Goal: Task Accomplishment & Management: Manage account settings

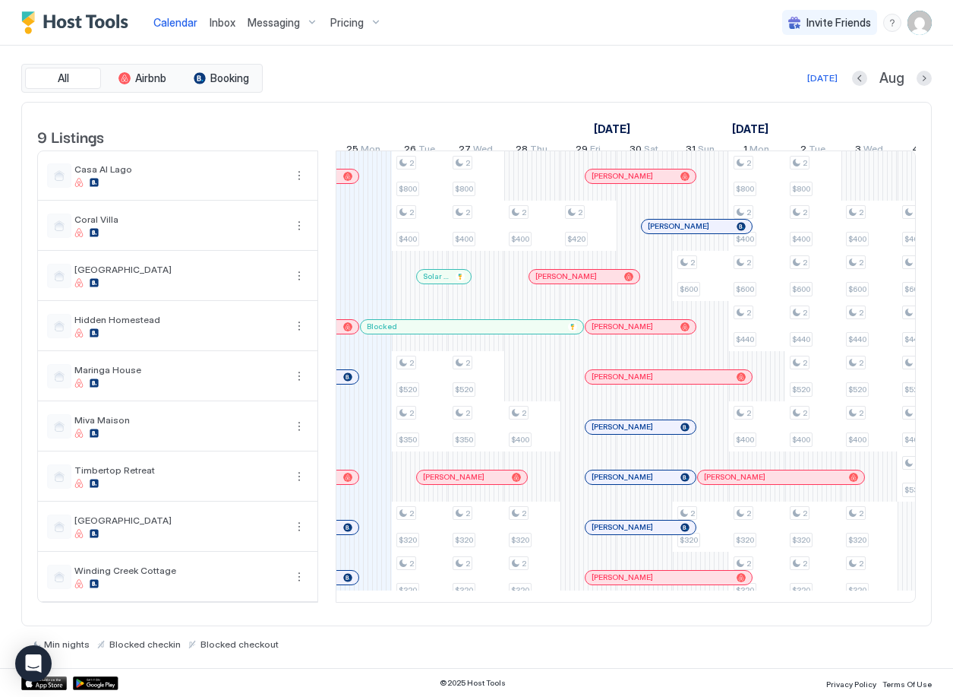
click at [220, 23] on span "Inbox" at bounding box center [223, 22] width 26 height 13
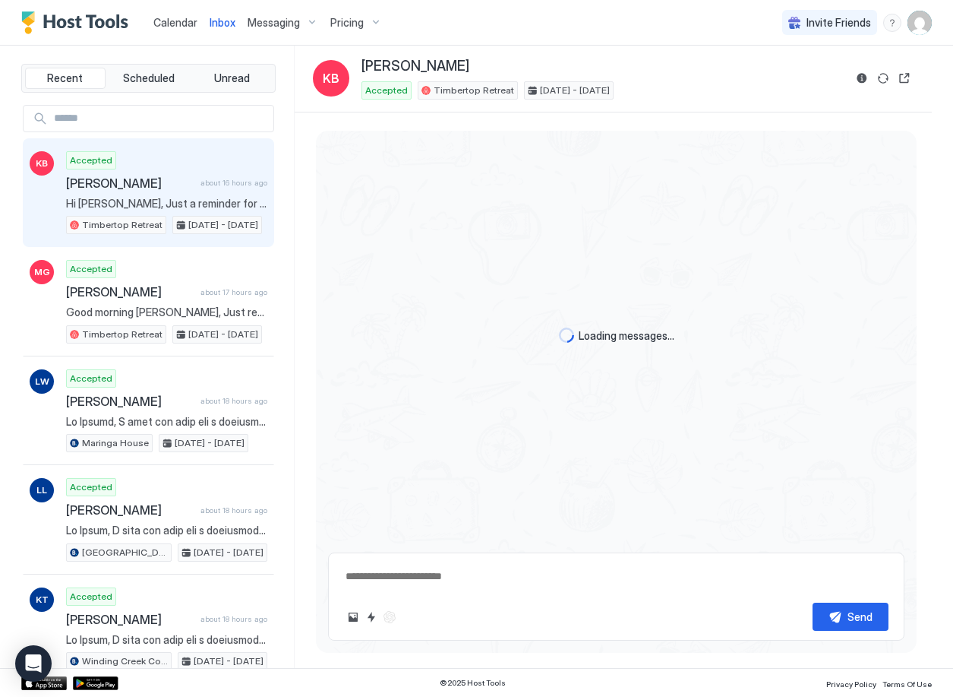
scroll to position [60, 0]
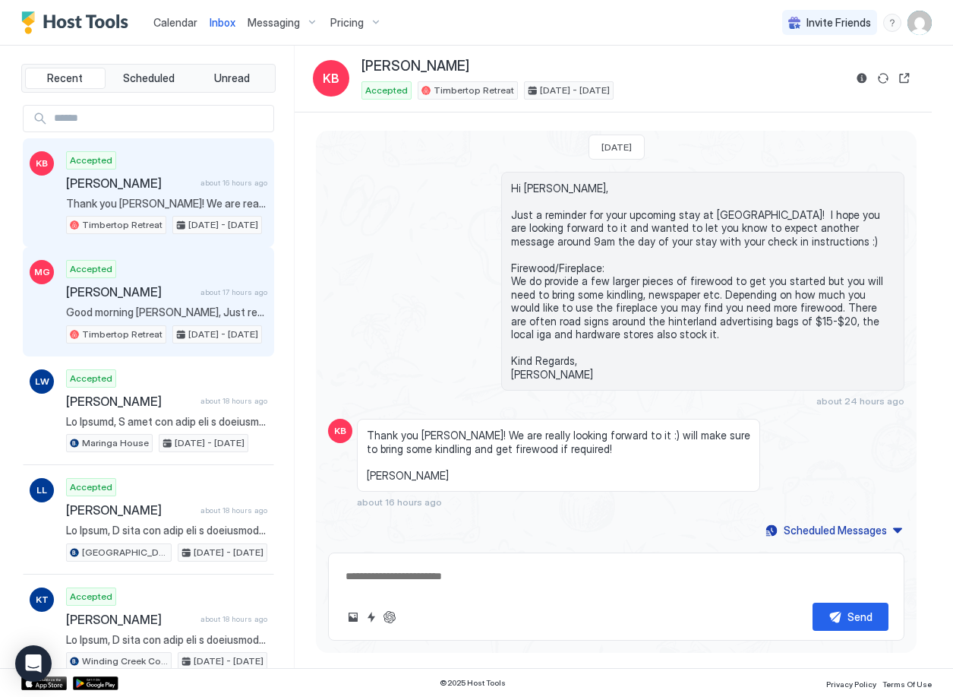
click at [172, 299] on span "[PERSON_NAME]" at bounding box center [130, 291] width 128 height 15
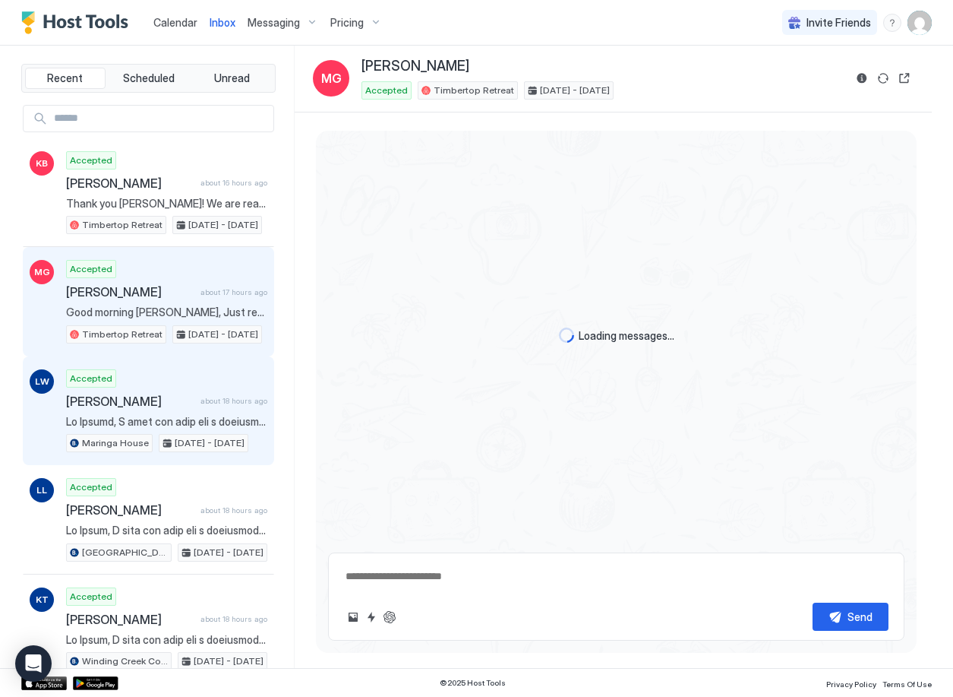
scroll to position [1971, 0]
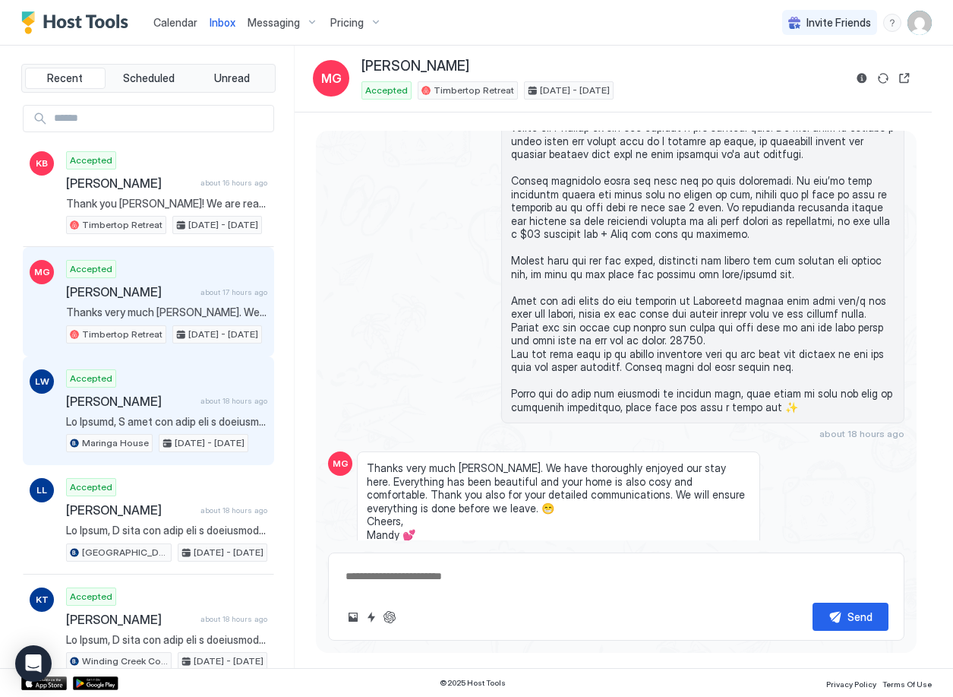
click at [164, 411] on div "Accepted [PERSON_NAME][GEOGRAPHIC_DATA] about 18 hours ago [GEOGRAPHIC_DATA] [D…" at bounding box center [166, 411] width 201 height 84
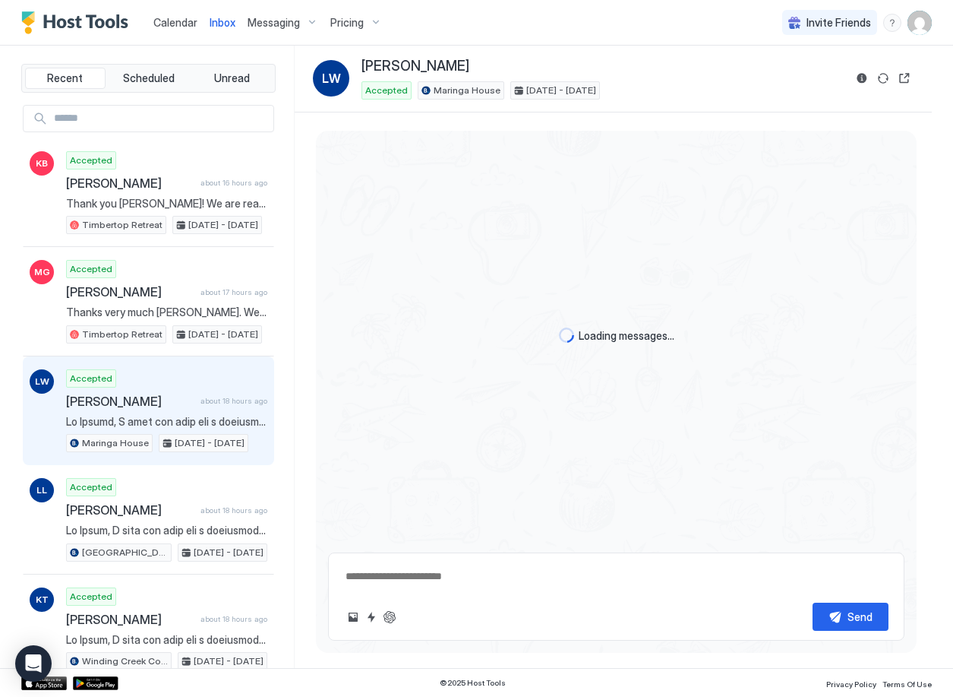
scroll to position [2700, 0]
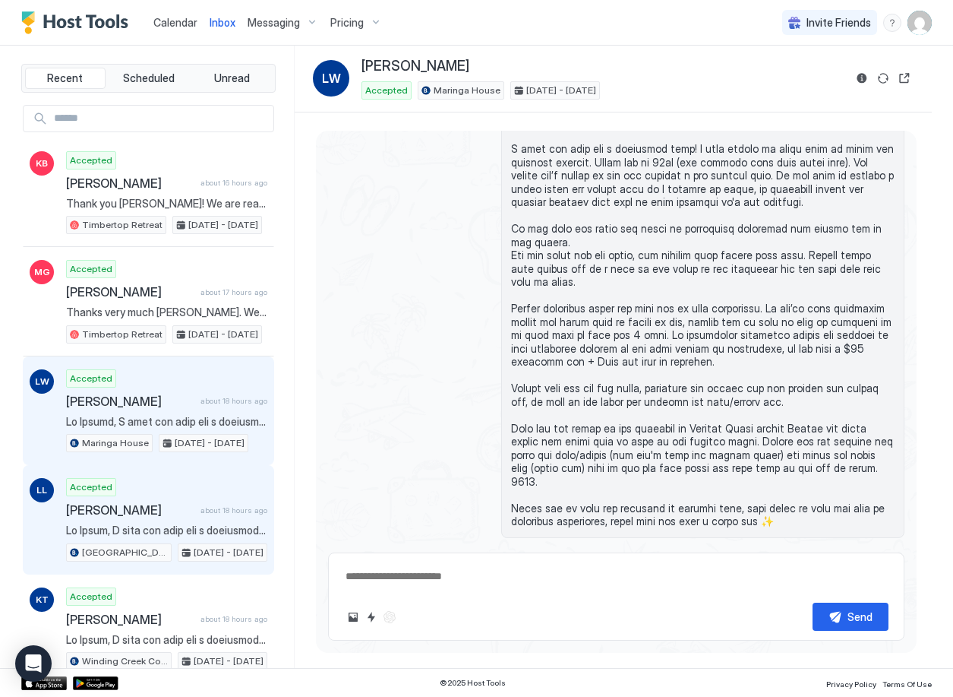
click at [160, 516] on span "[PERSON_NAME]" at bounding box center [130, 509] width 128 height 15
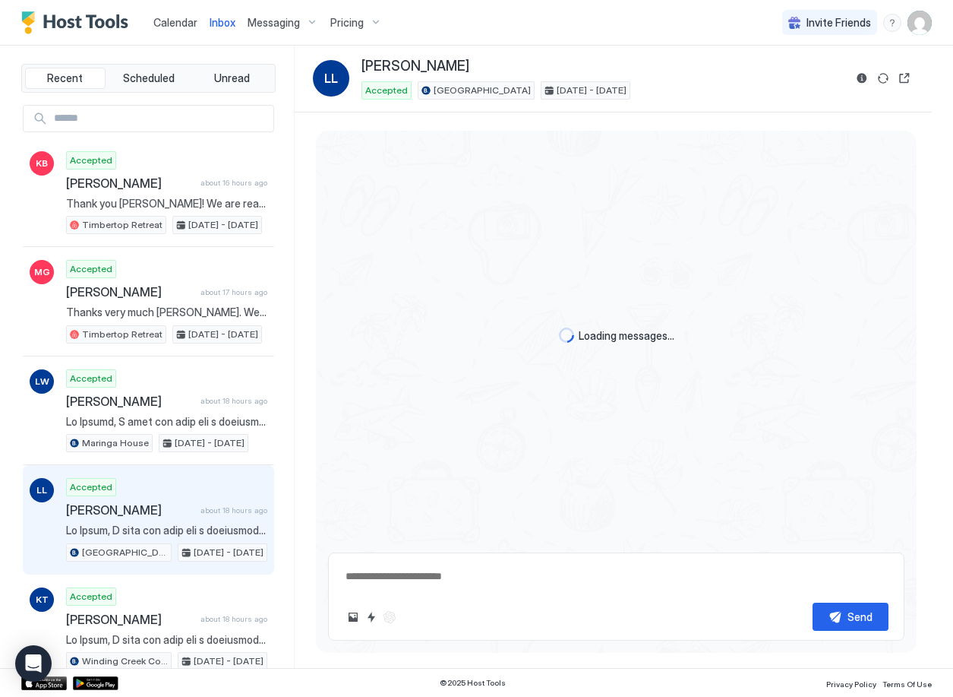
scroll to position [1259, 0]
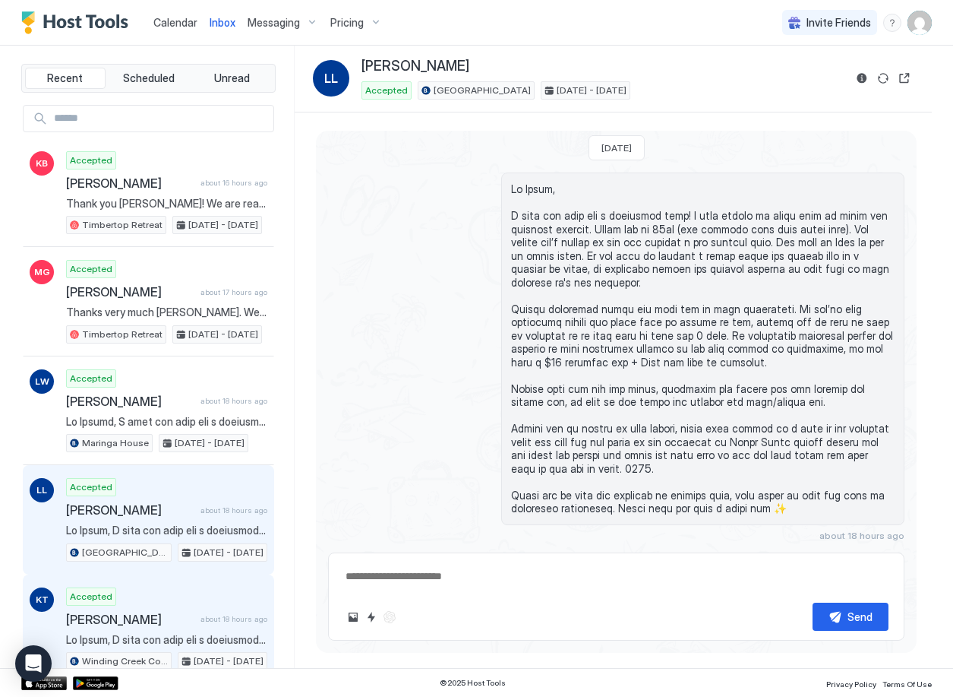
click at [176, 603] on div "Accepted [PERSON_NAME] about 18 hours ago [GEOGRAPHIC_DATA] [DATE] - [DATE]" at bounding box center [166, 629] width 201 height 84
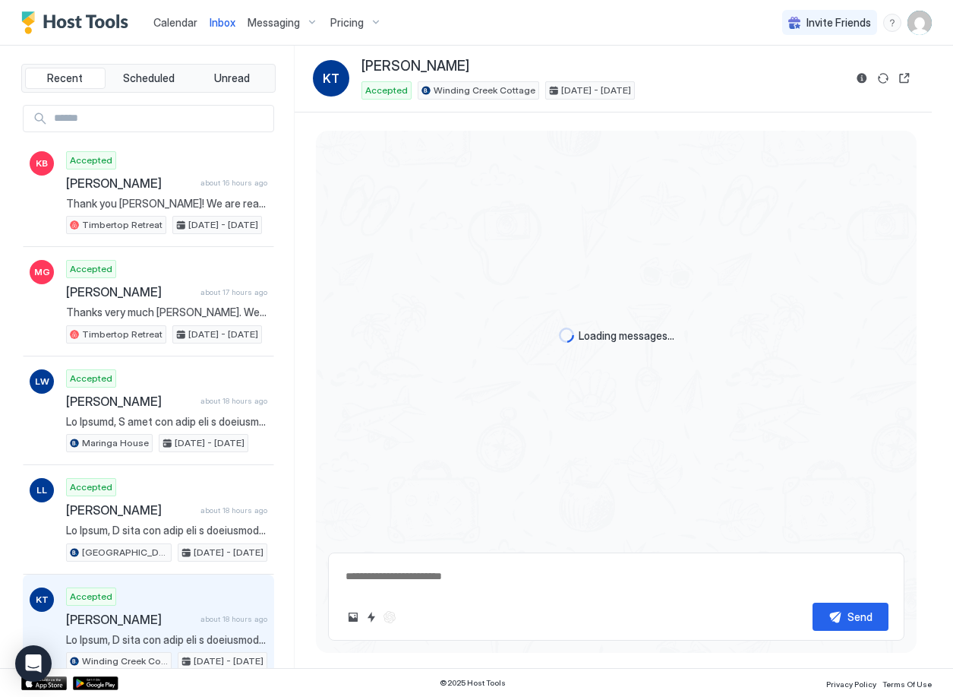
type textarea "*"
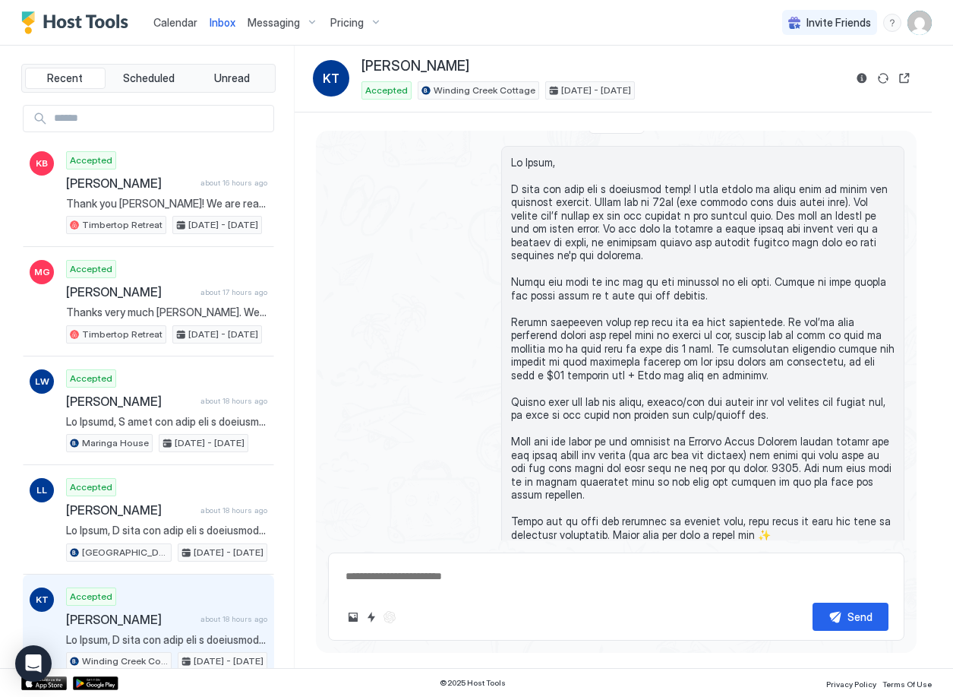
click at [173, 22] on span "Calendar" at bounding box center [175, 22] width 44 height 13
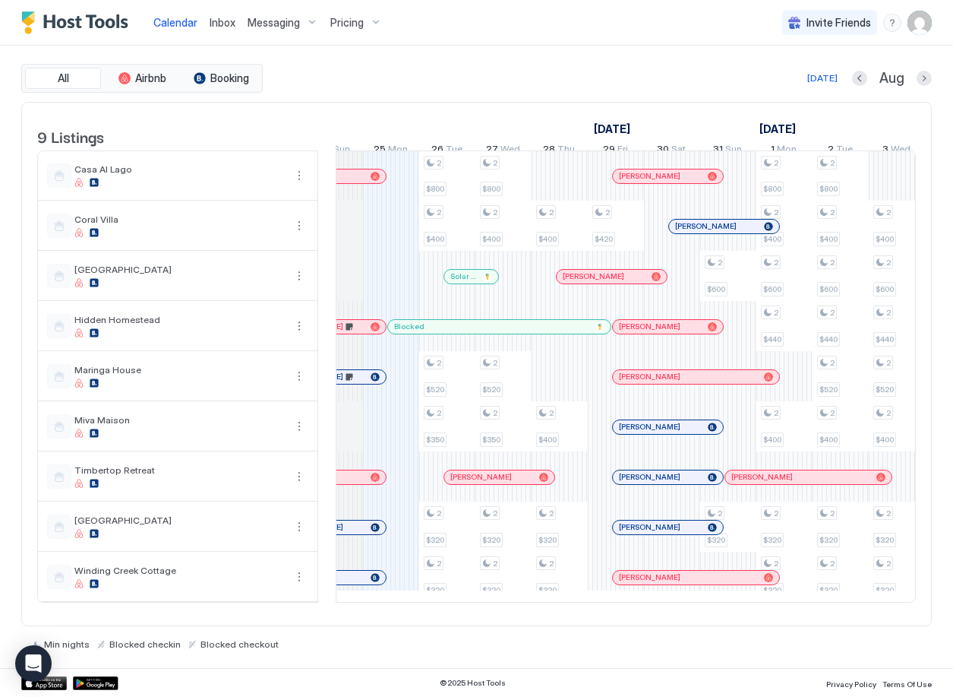
scroll to position [0, 782]
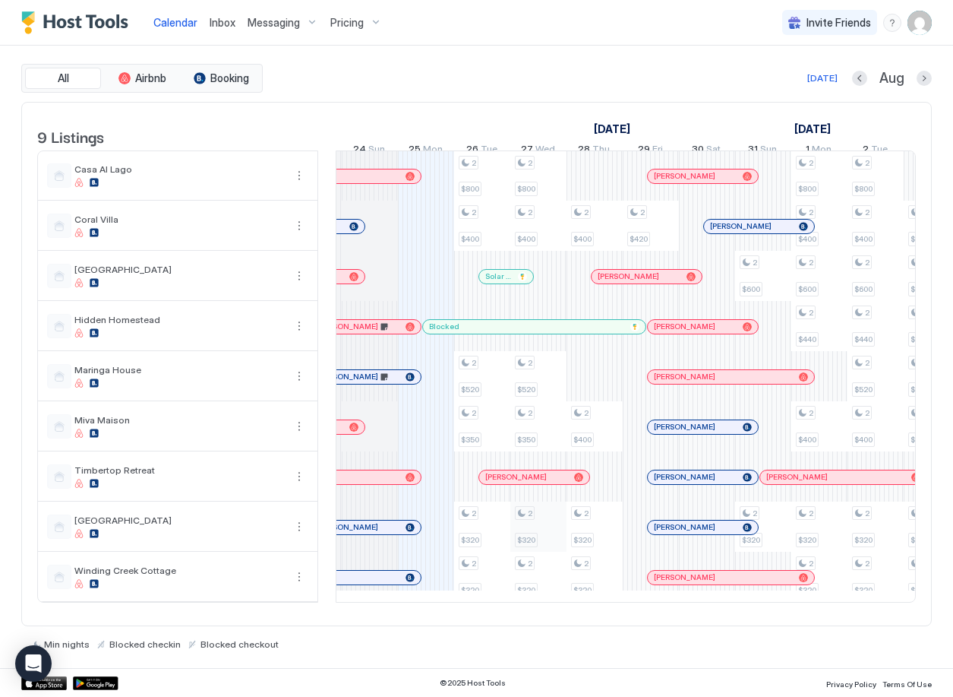
click at [529, 536] on div "2 $800 2 $400 2 $520 2 $350 2 $320 2 $320 2 $800 2 $400 2 $520 2 $350 2 $320 2 …" at bounding box center [960, 376] width 2811 height 451
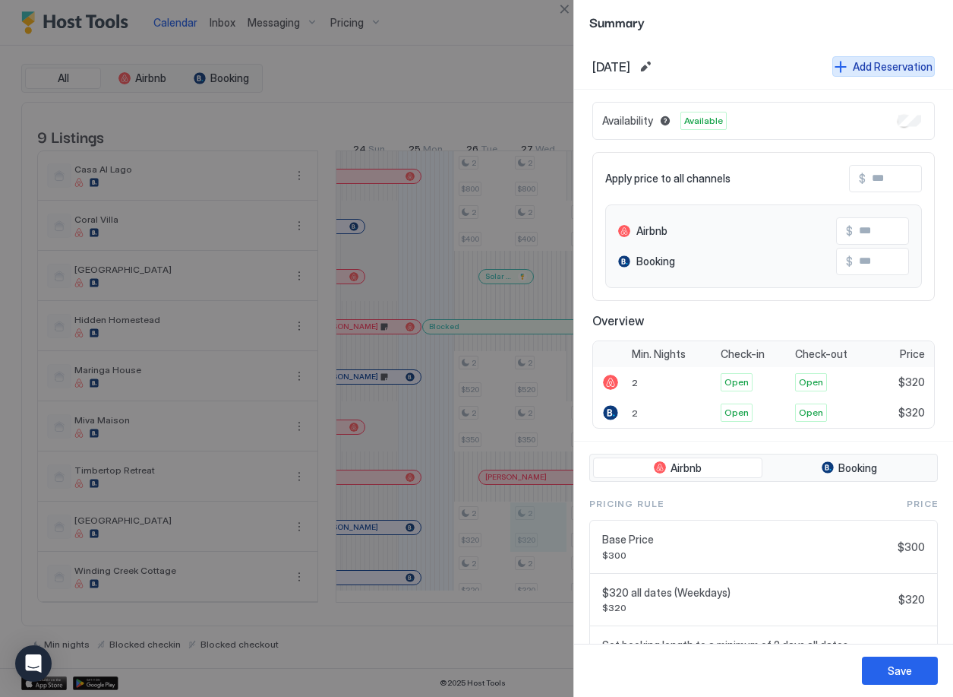
click at [837, 68] on button "Add Reservation" at bounding box center [884, 66] width 103 height 21
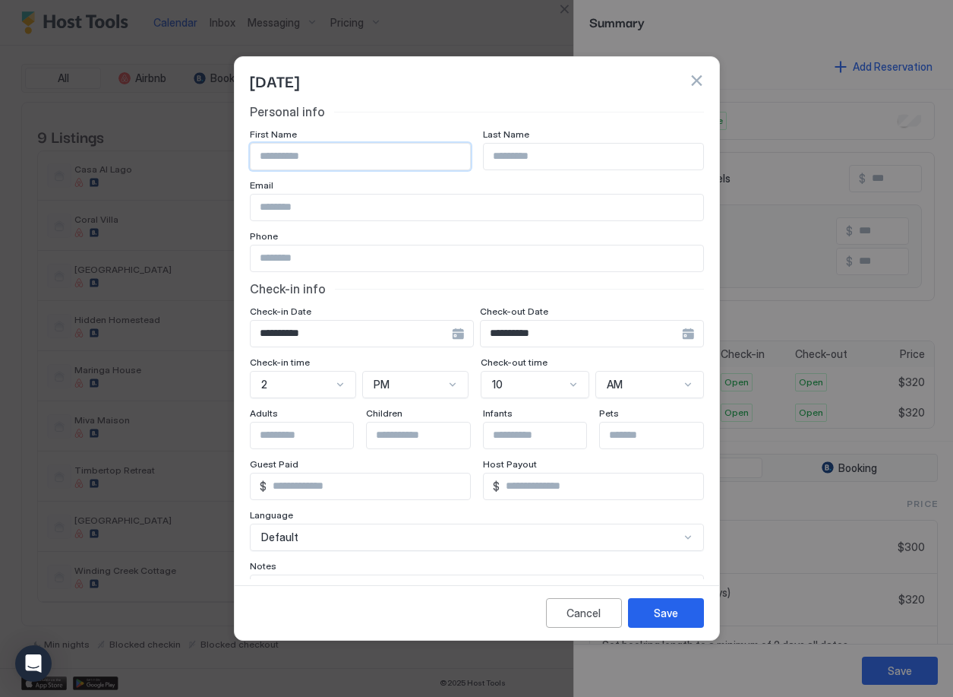
click at [337, 163] on input "Input Field" at bounding box center [361, 157] width 220 height 26
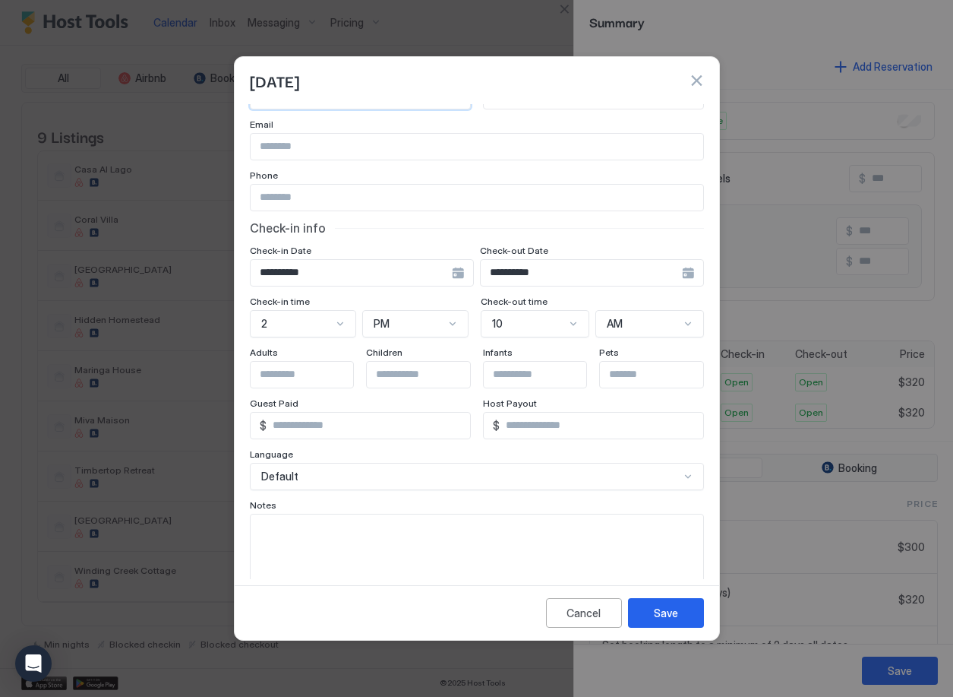
scroll to position [87, 0]
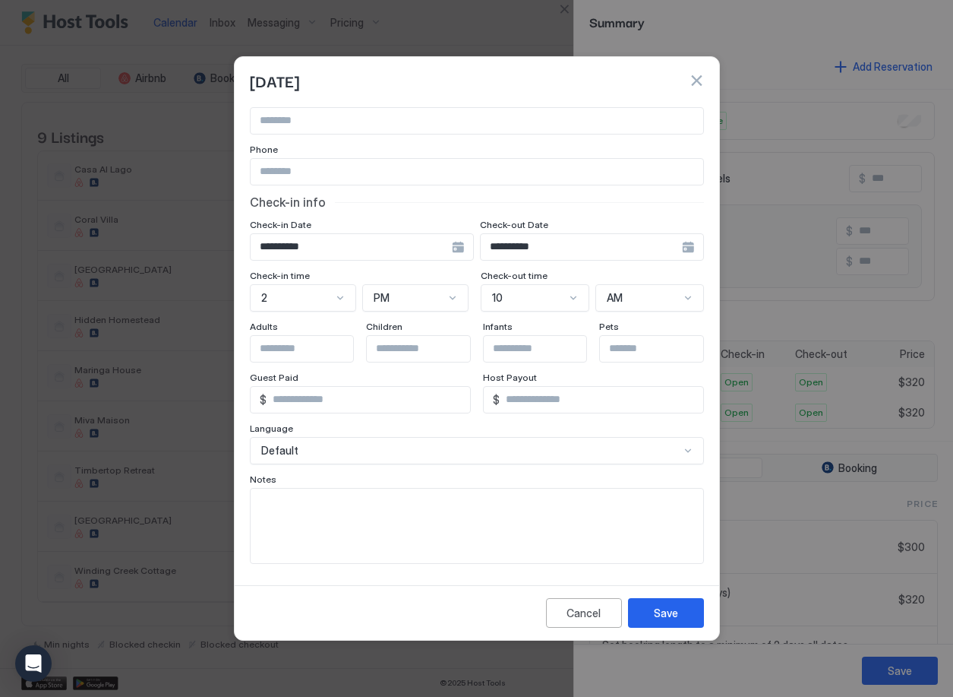
type input "**********"
click at [347, 500] on textarea "Input Field" at bounding box center [477, 525] width 453 height 74
click at [526, 513] on textarea "Input Field" at bounding box center [477, 525] width 453 height 74
type textarea "*"
type textarea "**********"
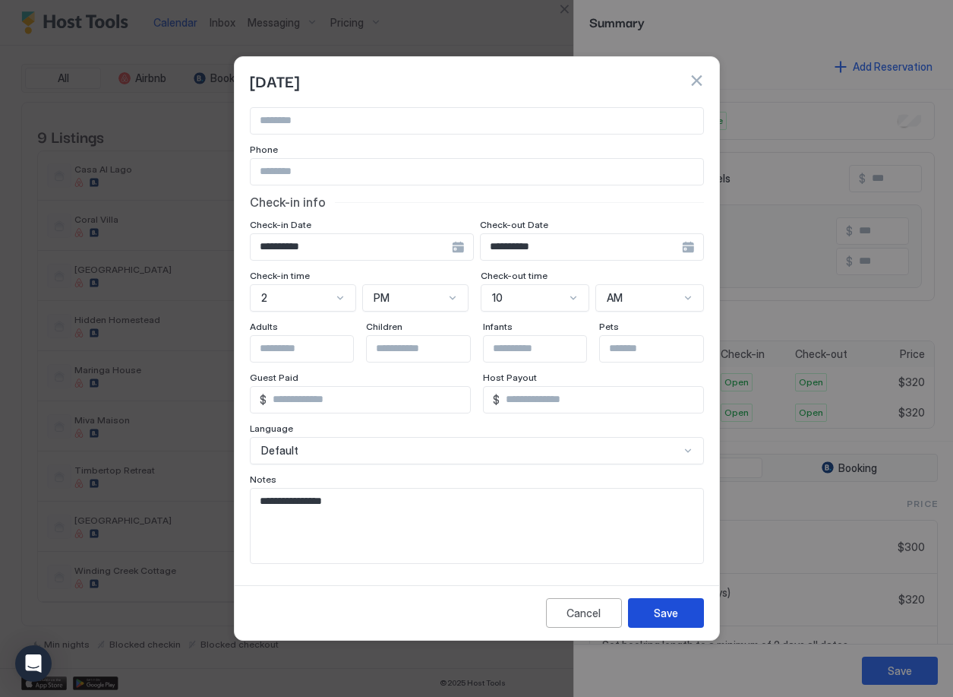
click at [680, 615] on button "Save" at bounding box center [666, 613] width 76 height 30
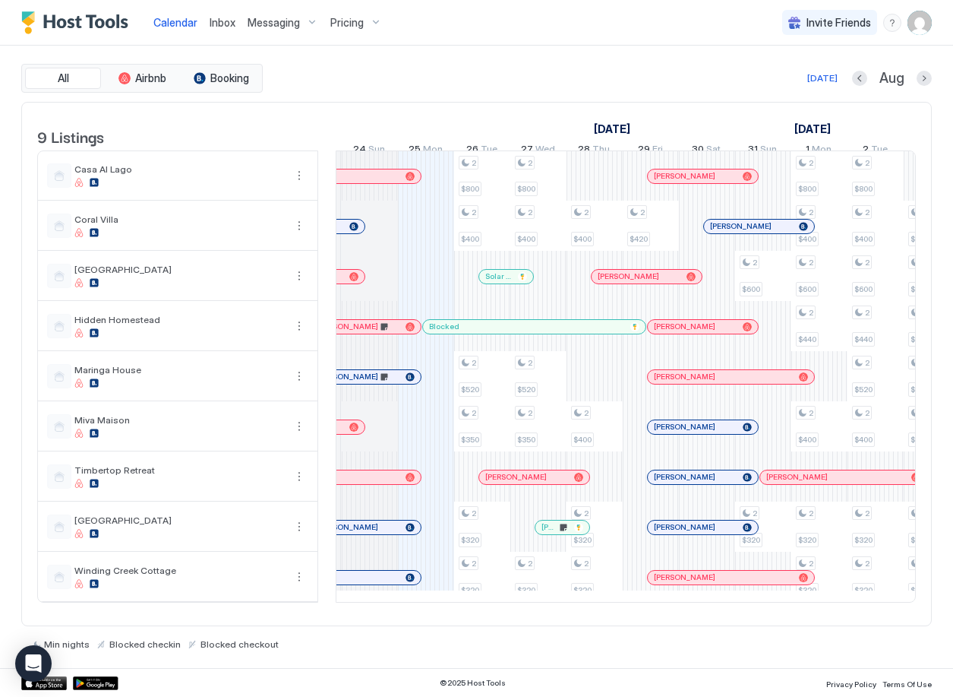
click at [213, 26] on span "Inbox" at bounding box center [223, 22] width 26 height 13
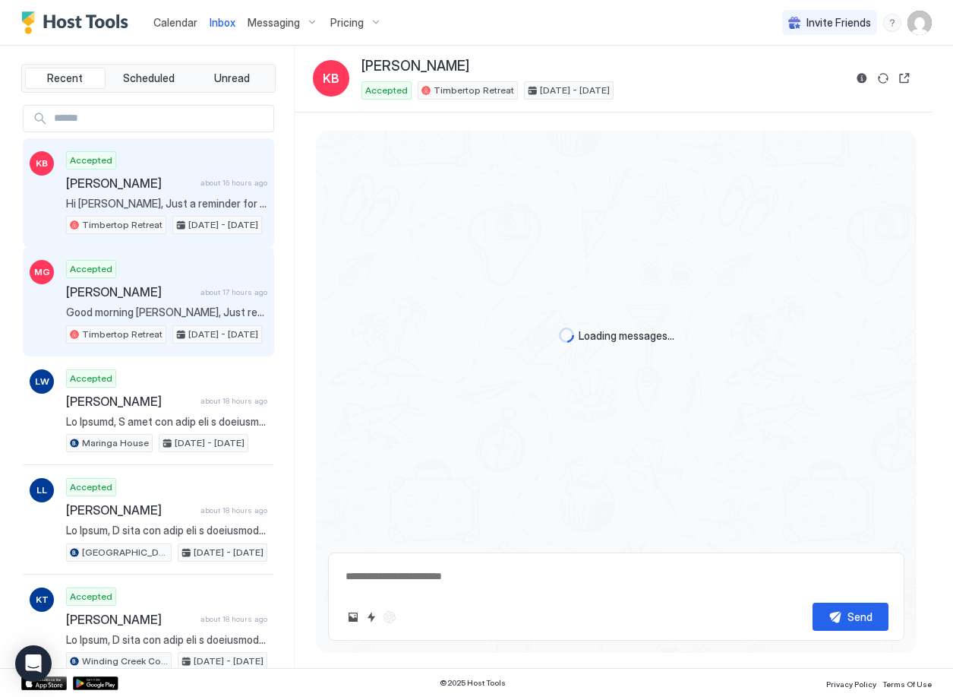
scroll to position [60, 0]
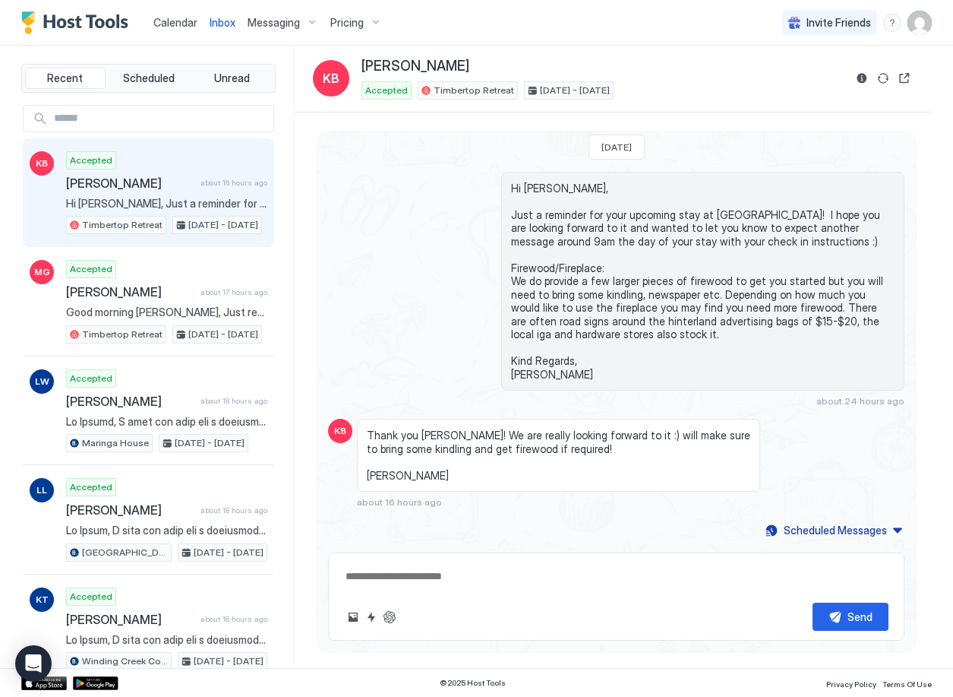
click at [183, 19] on span "Calendar" at bounding box center [175, 22] width 44 height 13
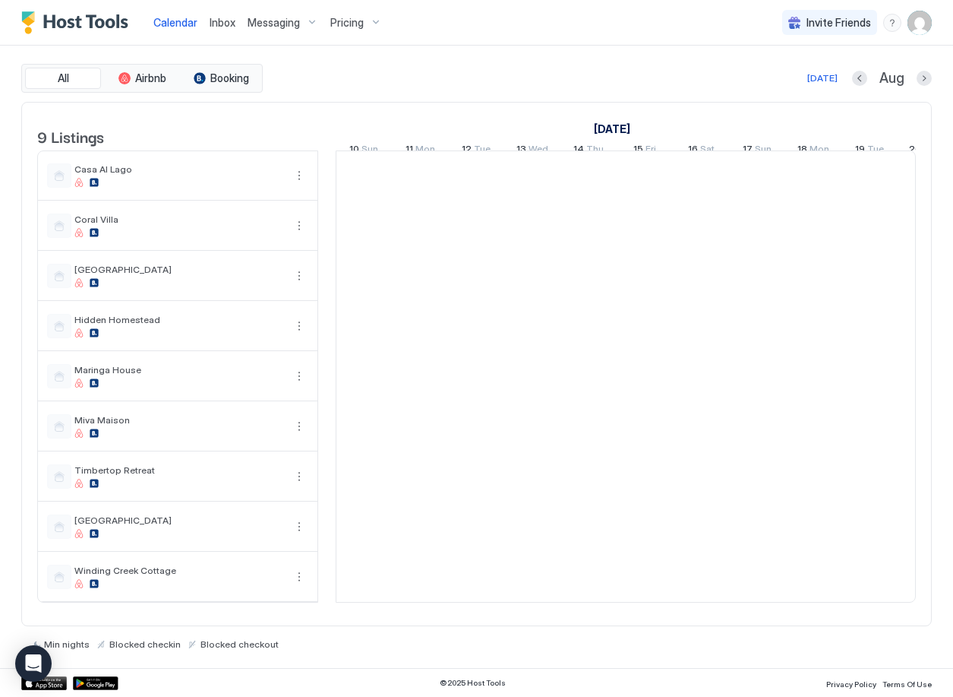
scroll to position [0, 844]
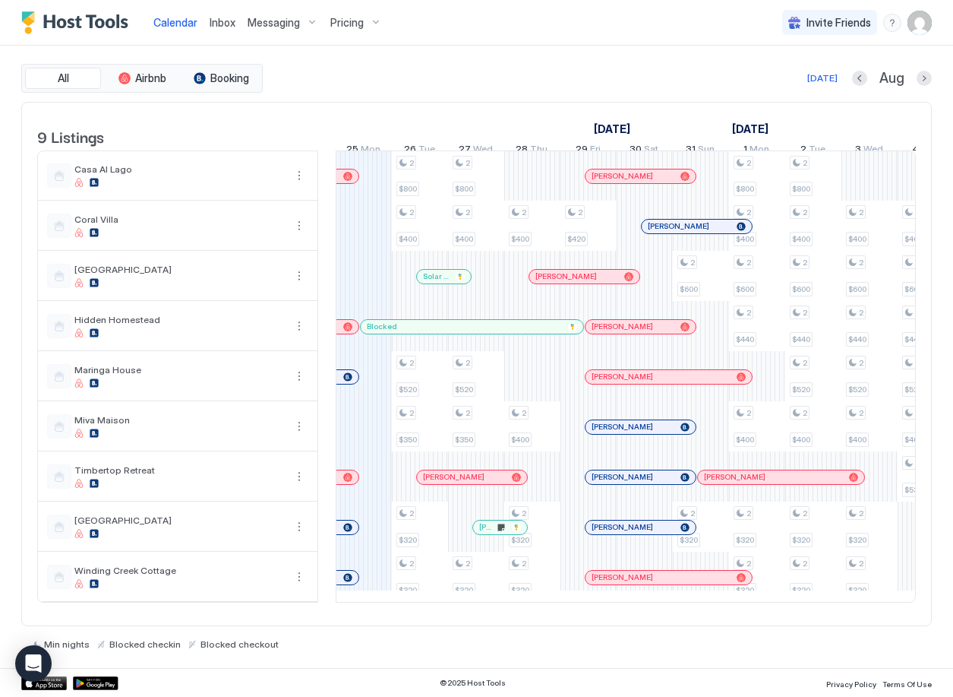
click at [346, 482] on div at bounding box center [347, 477] width 9 height 9
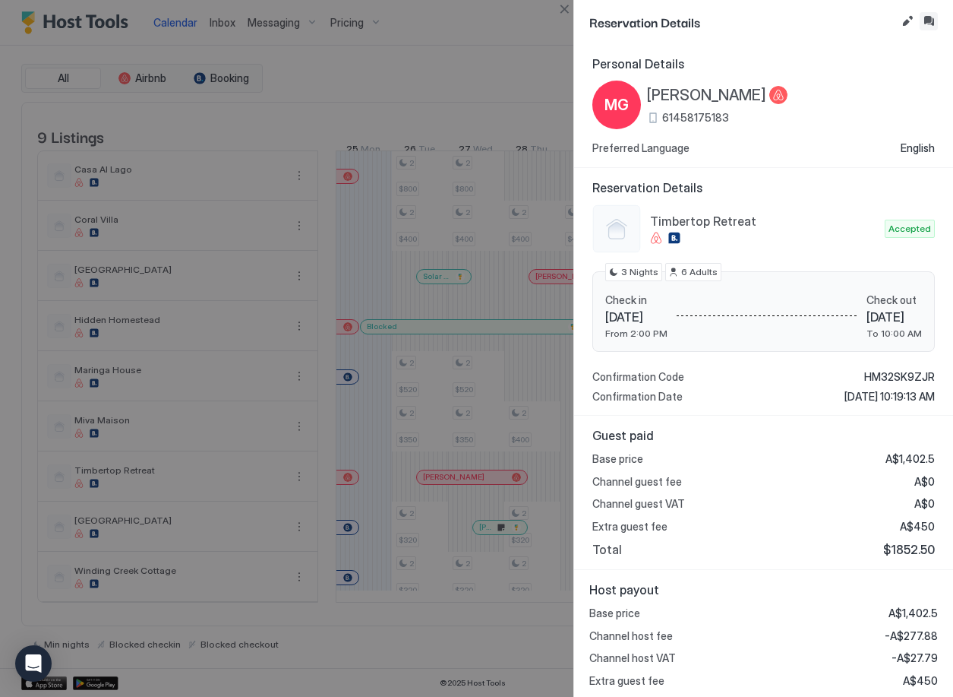
click at [931, 21] on button "Inbox" at bounding box center [929, 21] width 18 height 18
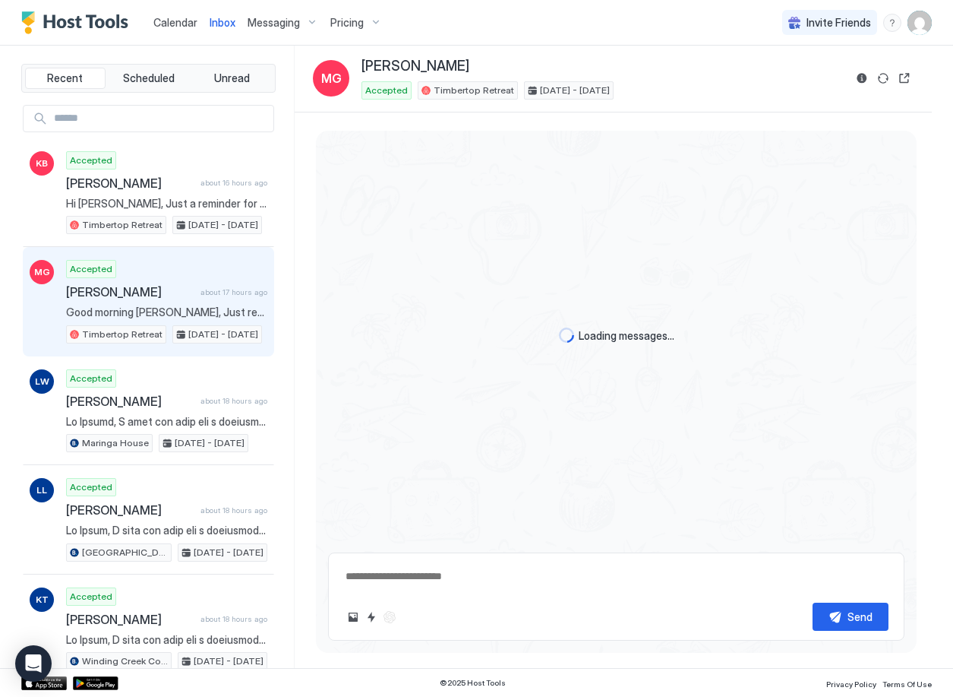
scroll to position [1971, 0]
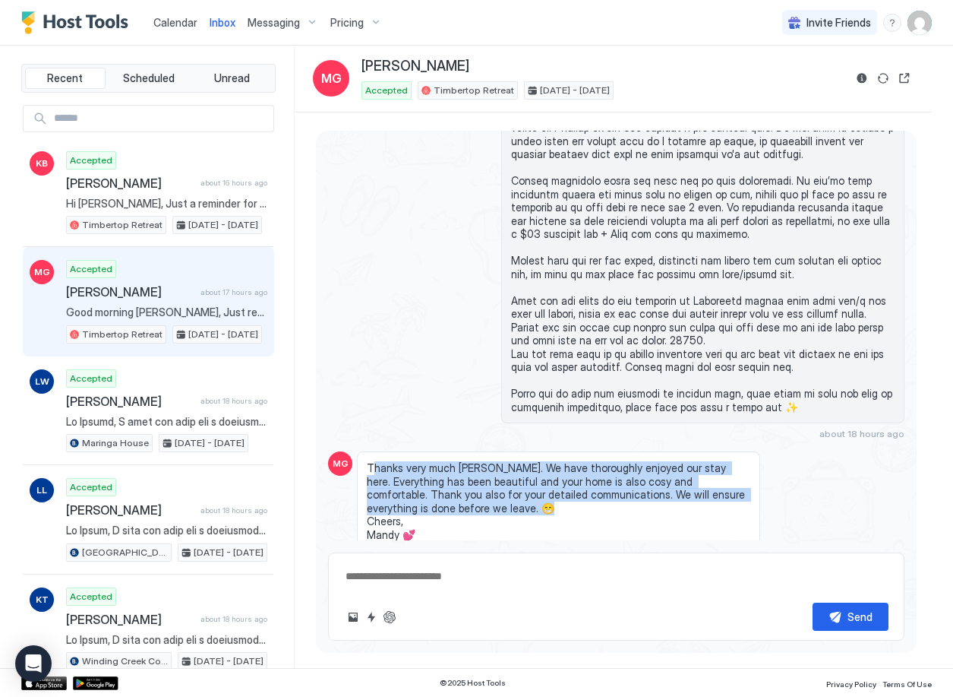
drag, startPoint x: 371, startPoint y: 439, endPoint x: 726, endPoint y: 492, distance: 358.0
click at [726, 492] on span "Thanks very much [PERSON_NAME]. We have thoroughly enjoyed our stay here. Every…" at bounding box center [559, 501] width 384 height 80
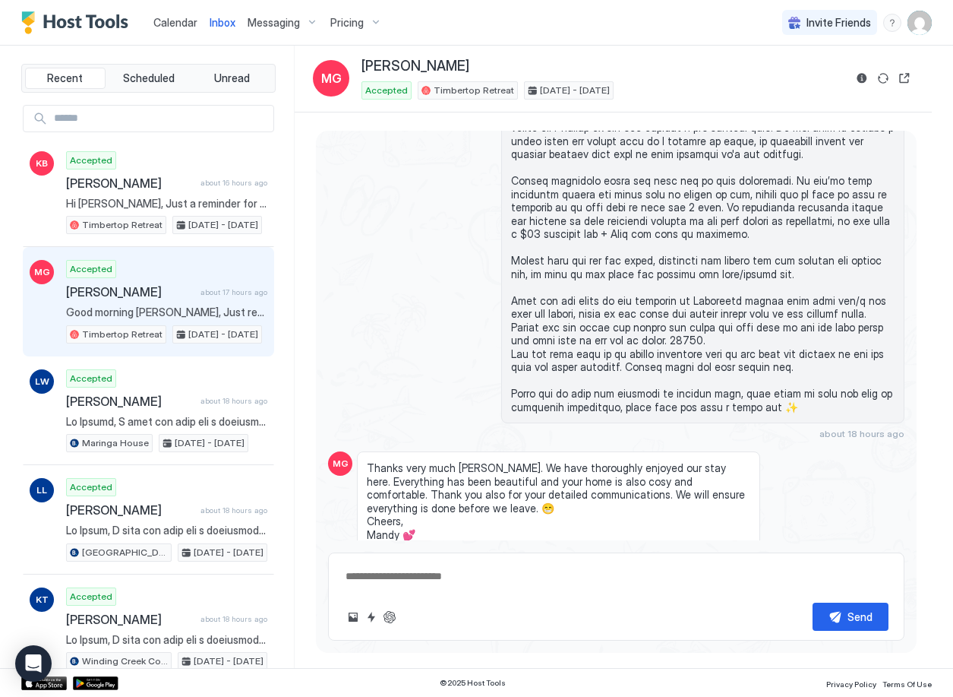
click at [662, 506] on span "Thanks very much [PERSON_NAME]. We have thoroughly enjoyed our stay here. Every…" at bounding box center [559, 501] width 384 height 80
click at [179, 24] on span "Calendar" at bounding box center [175, 22] width 44 height 13
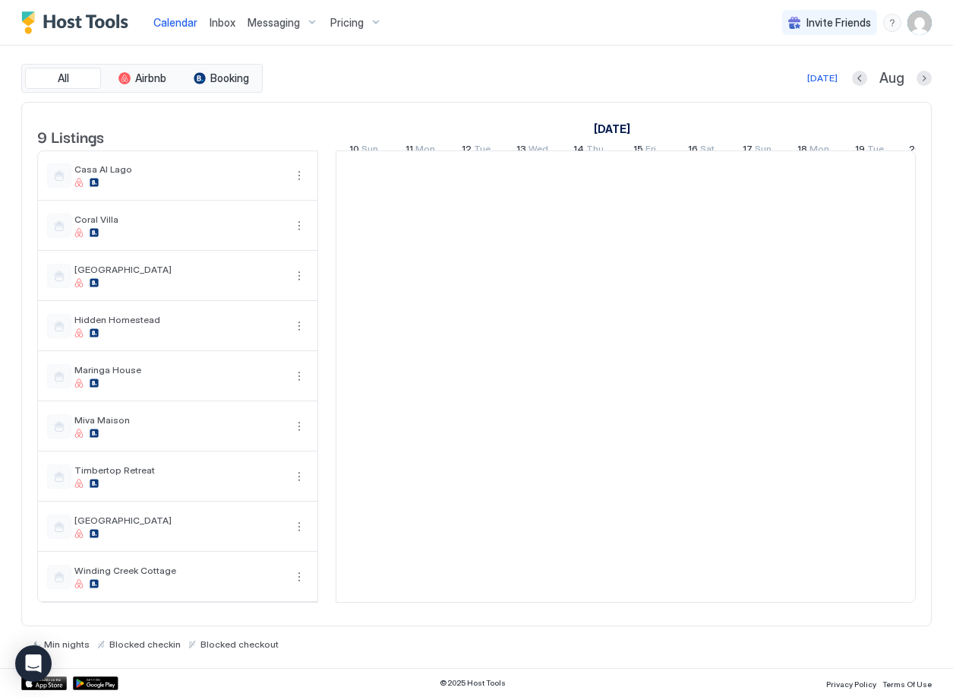
scroll to position [0, 844]
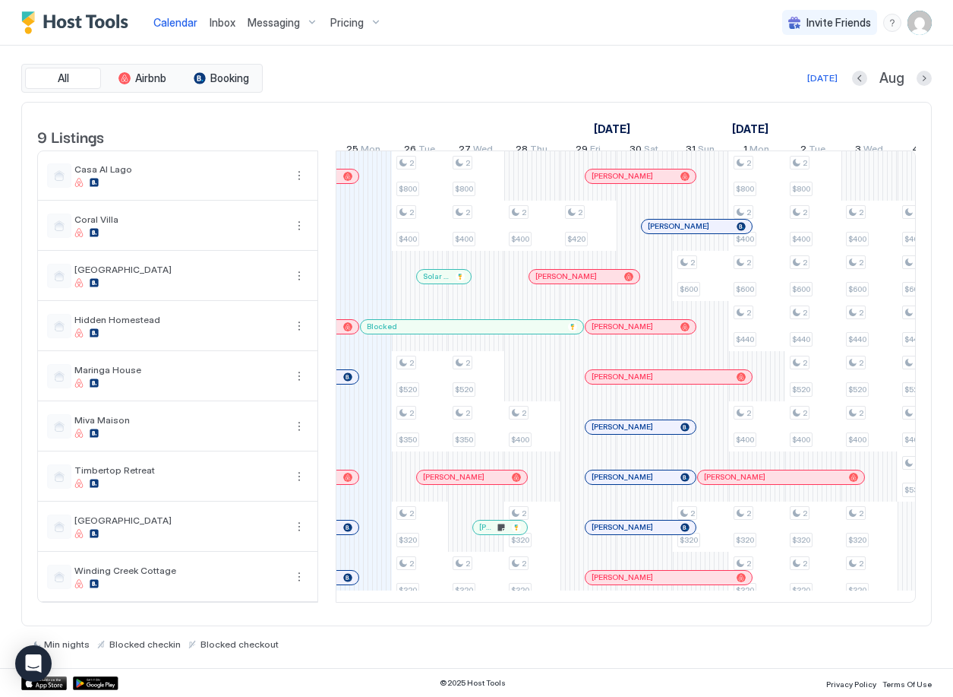
click at [345, 582] on div at bounding box center [347, 577] width 9 height 9
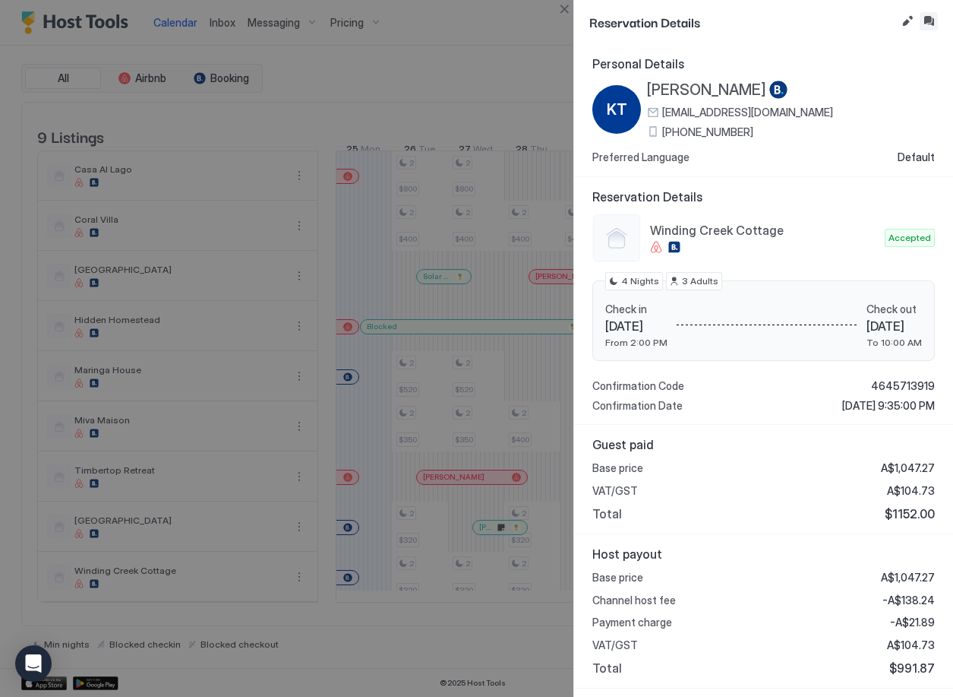
click at [928, 17] on button "Inbox" at bounding box center [929, 21] width 18 height 18
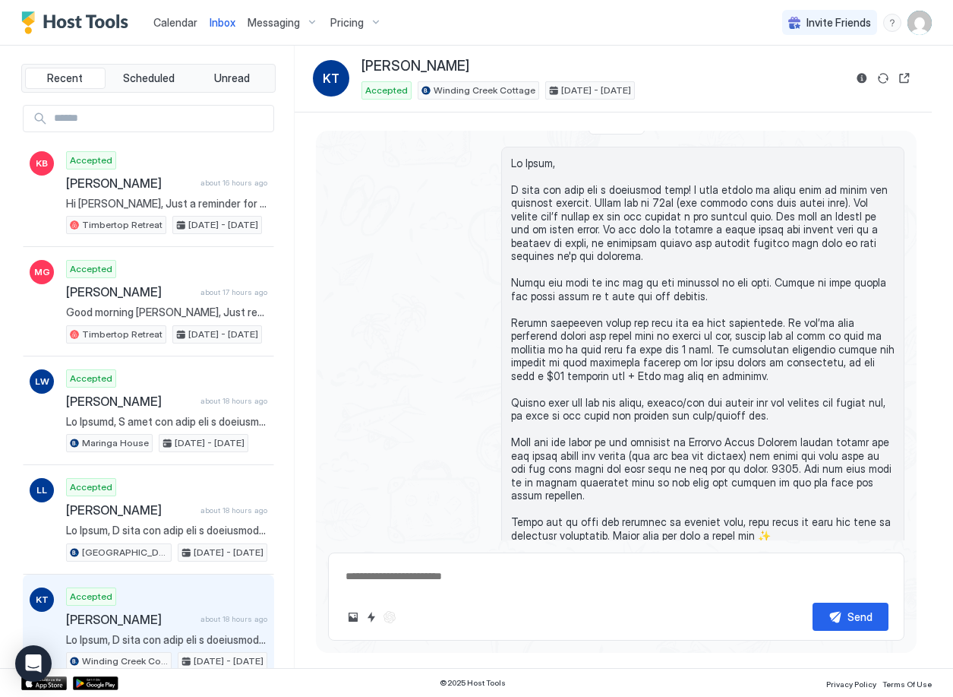
scroll to position [1312, 0]
click at [165, 21] on span "Calendar" at bounding box center [175, 22] width 44 height 13
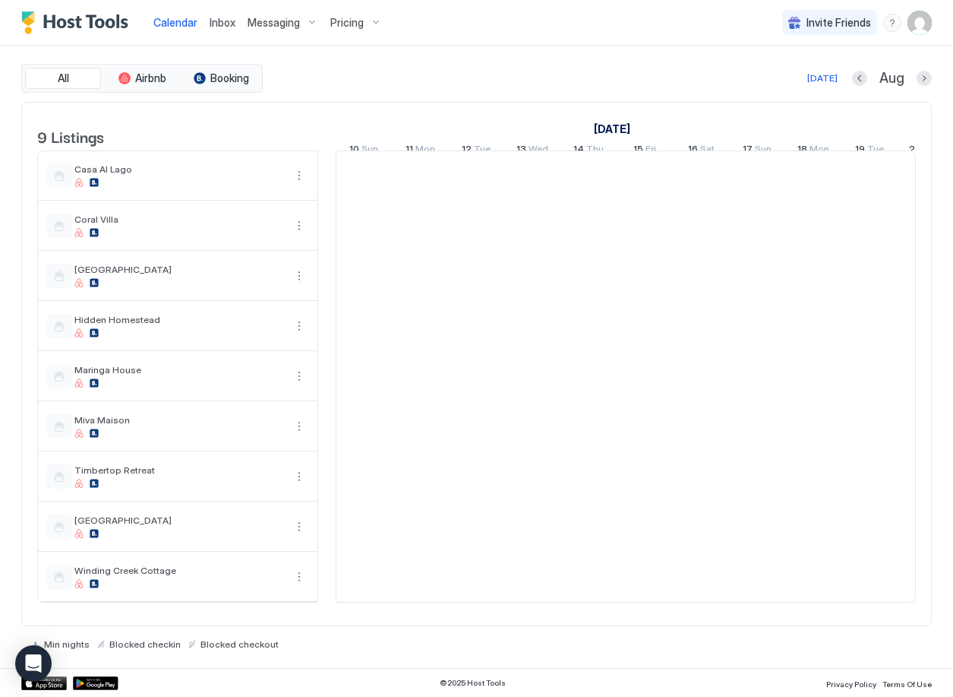
scroll to position [0, 844]
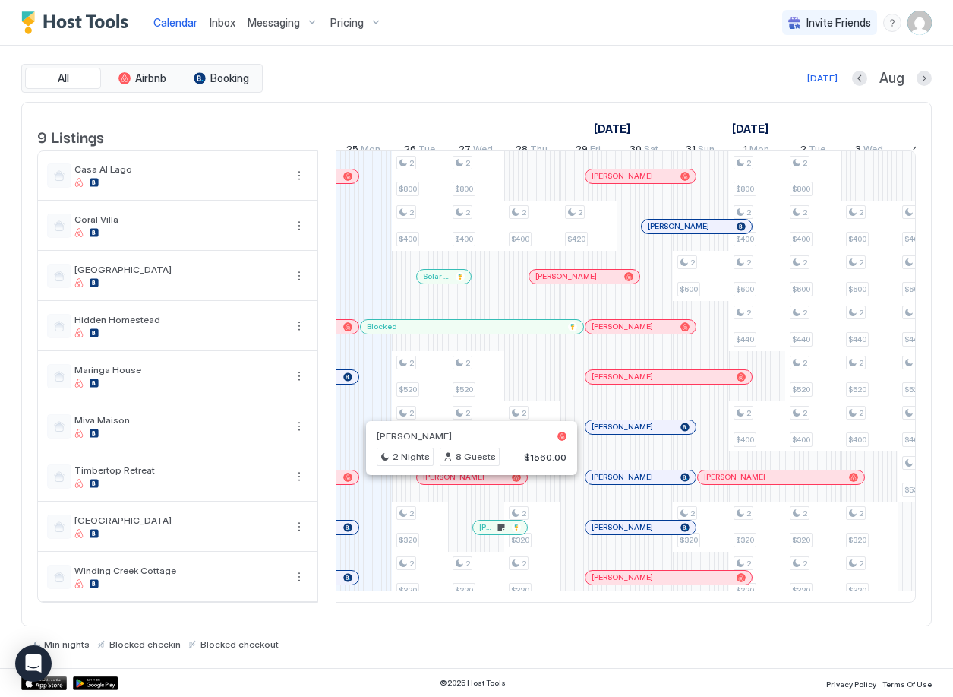
click at [466, 483] on div at bounding box center [466, 477] width 12 height 12
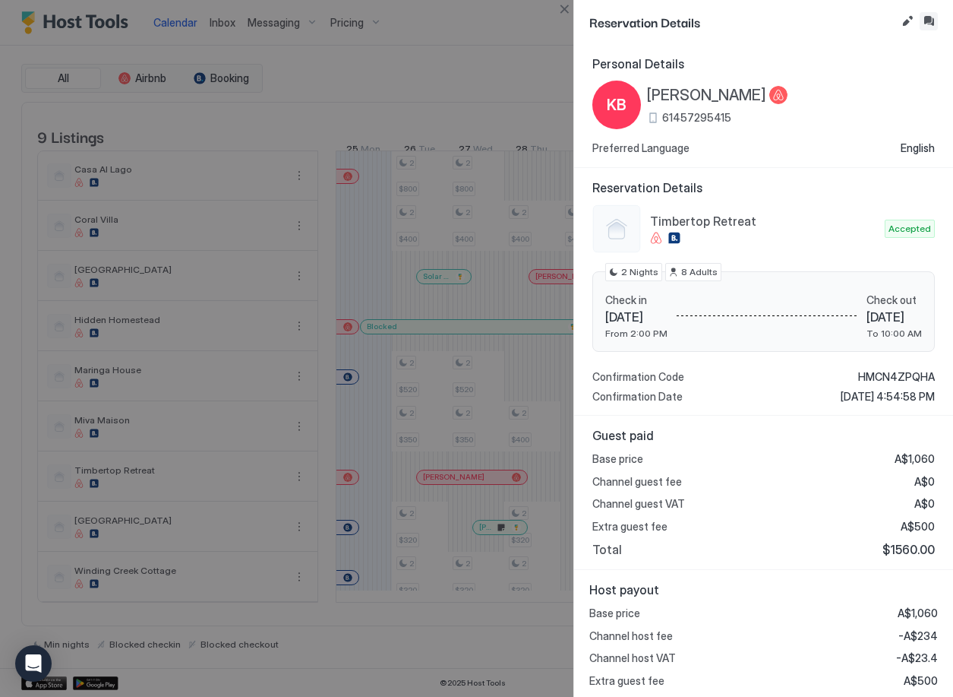
click at [927, 14] on button "Inbox" at bounding box center [929, 21] width 18 height 18
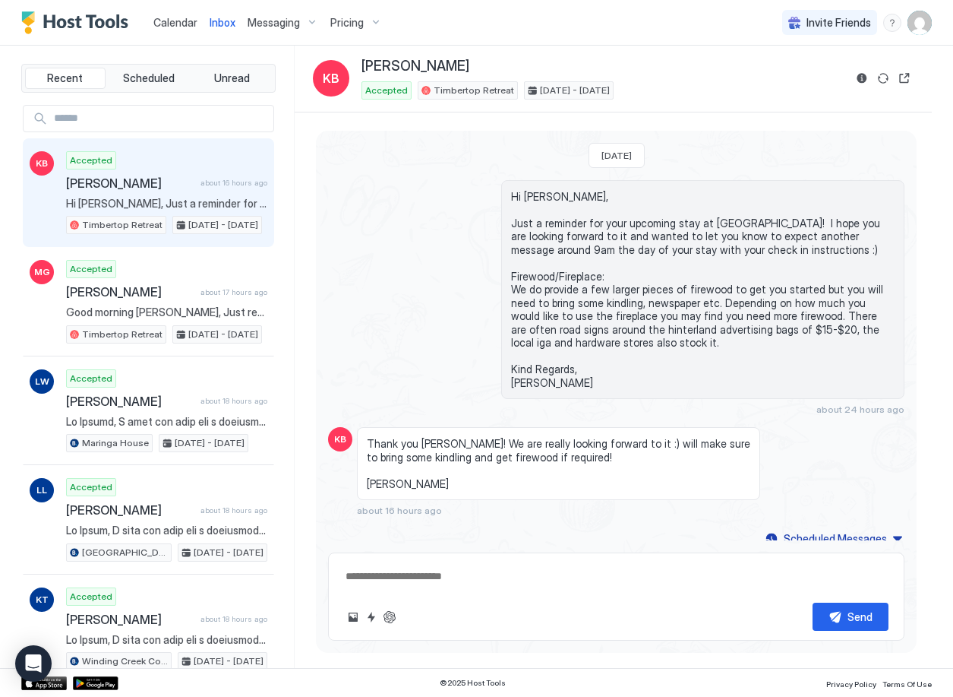
click at [378, 575] on textarea at bounding box center [616, 576] width 545 height 28
type textarea "*"
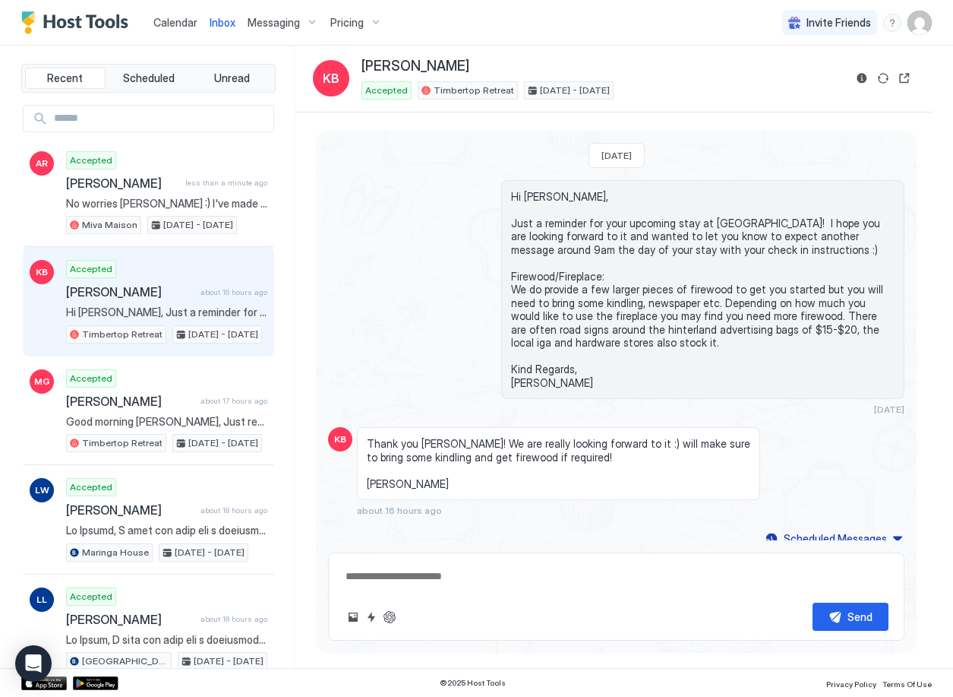
click at [177, 22] on span "Calendar" at bounding box center [175, 22] width 44 height 13
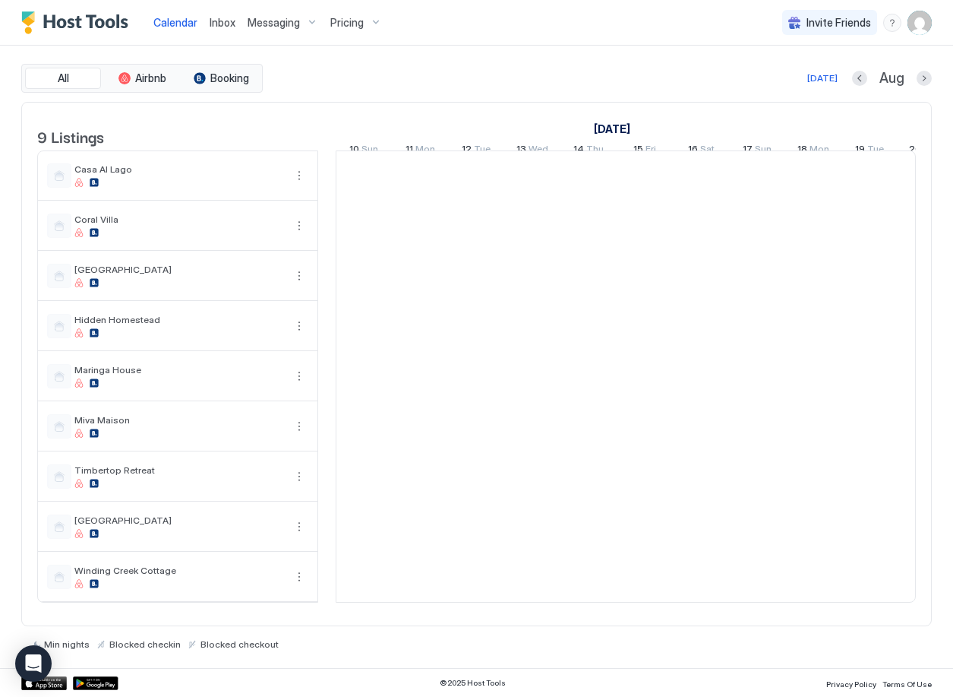
scroll to position [0, 844]
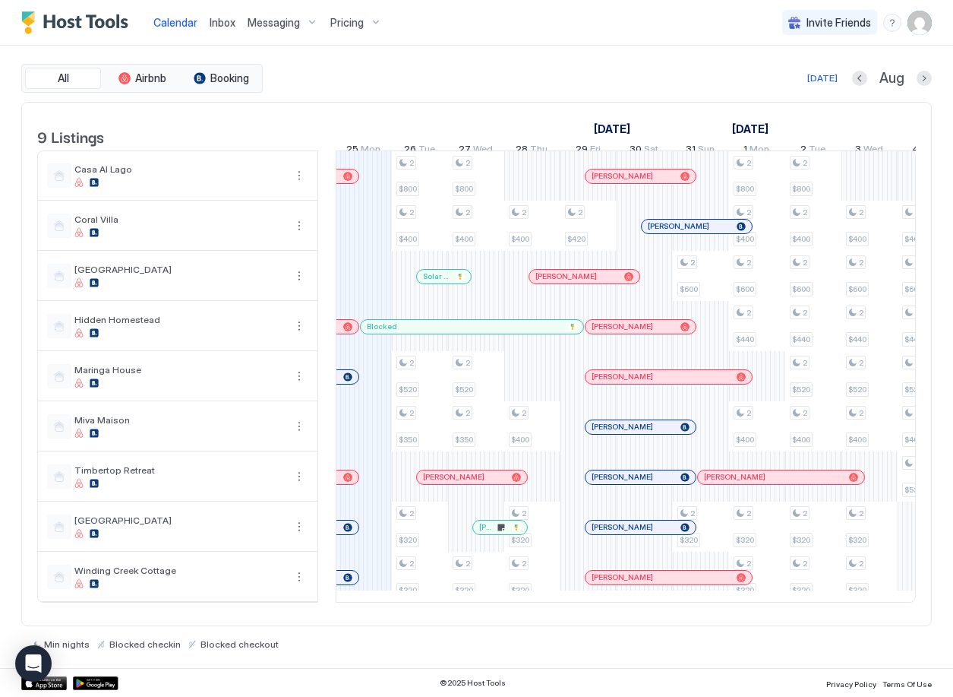
click at [523, 532] on div "[PERSON_NAME]" at bounding box center [500, 527] width 54 height 10
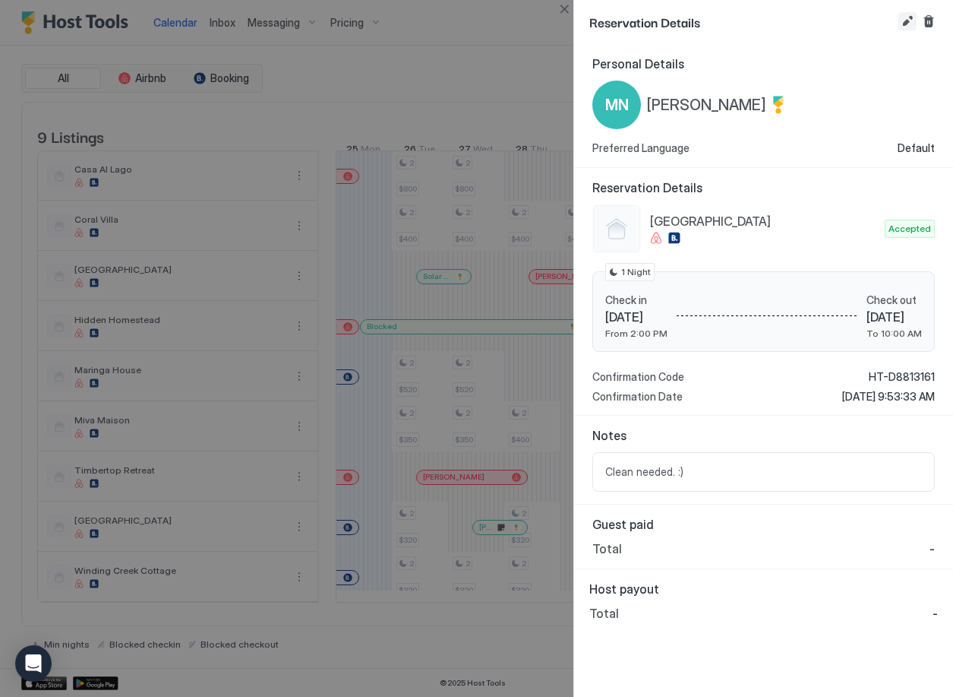
click at [912, 20] on button "Edit reservation" at bounding box center [908, 21] width 18 height 18
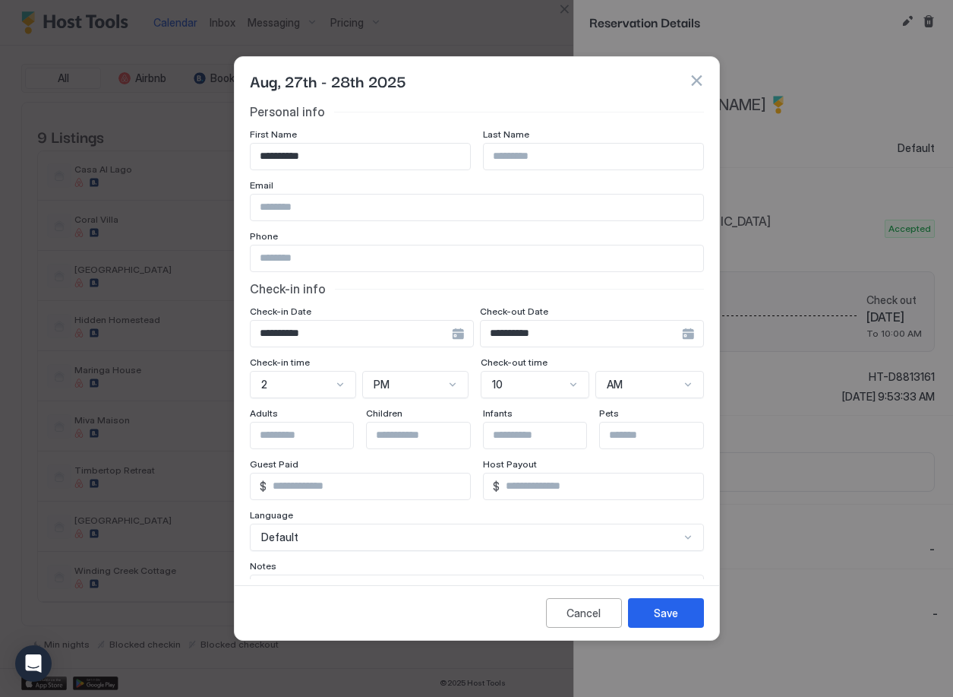
click at [356, 385] on div "10" at bounding box center [303, 384] width 106 height 27
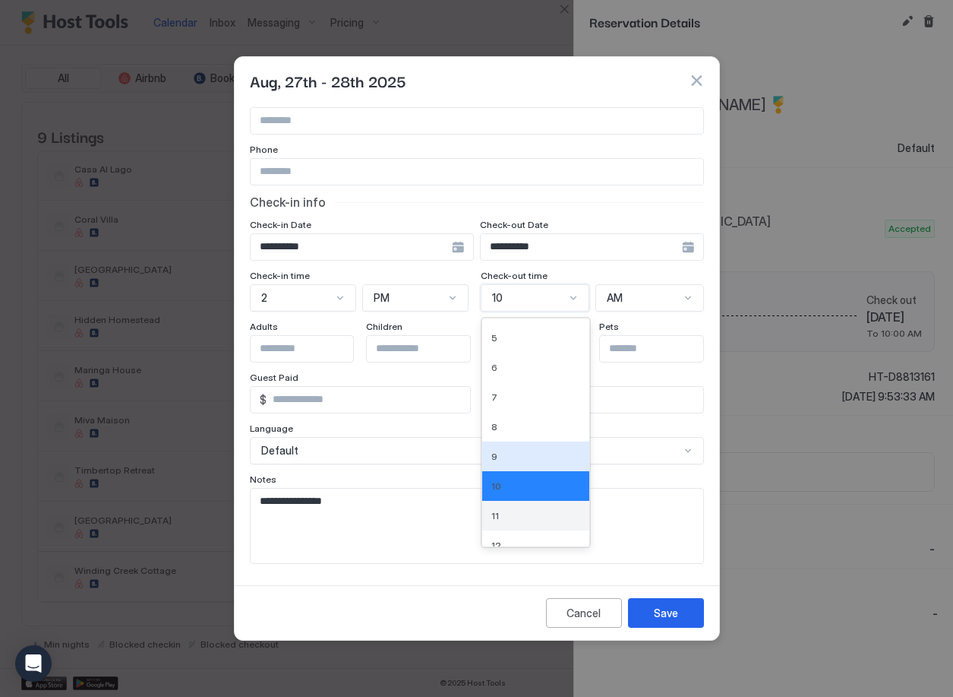
scroll to position [128, 0]
click at [513, 501] on div "11" at bounding box center [536, 501] width 89 height 11
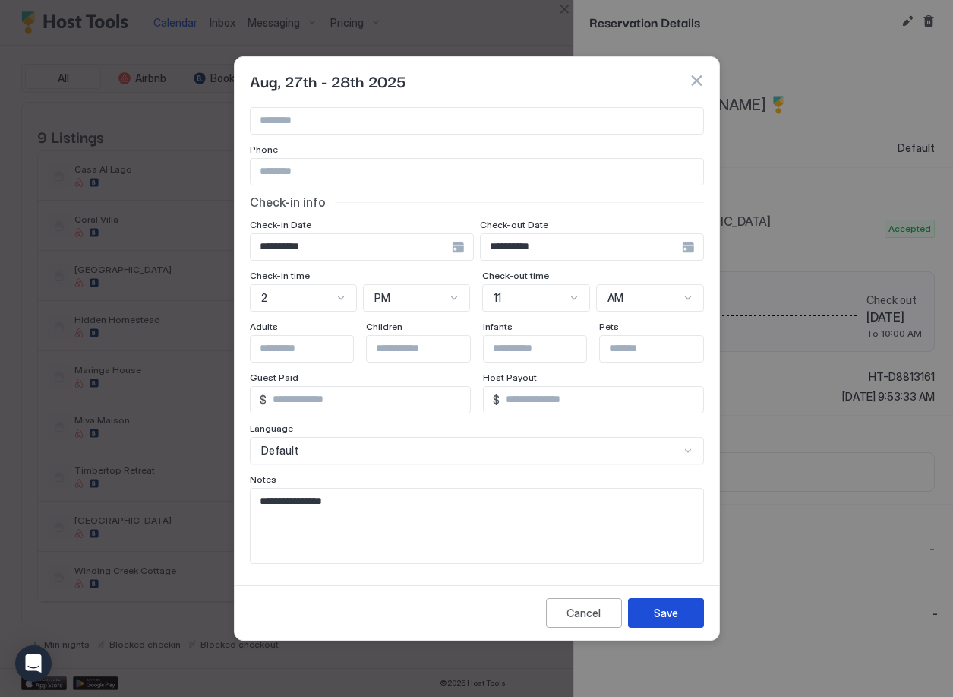
click at [678, 615] on button "Save" at bounding box center [666, 613] width 76 height 30
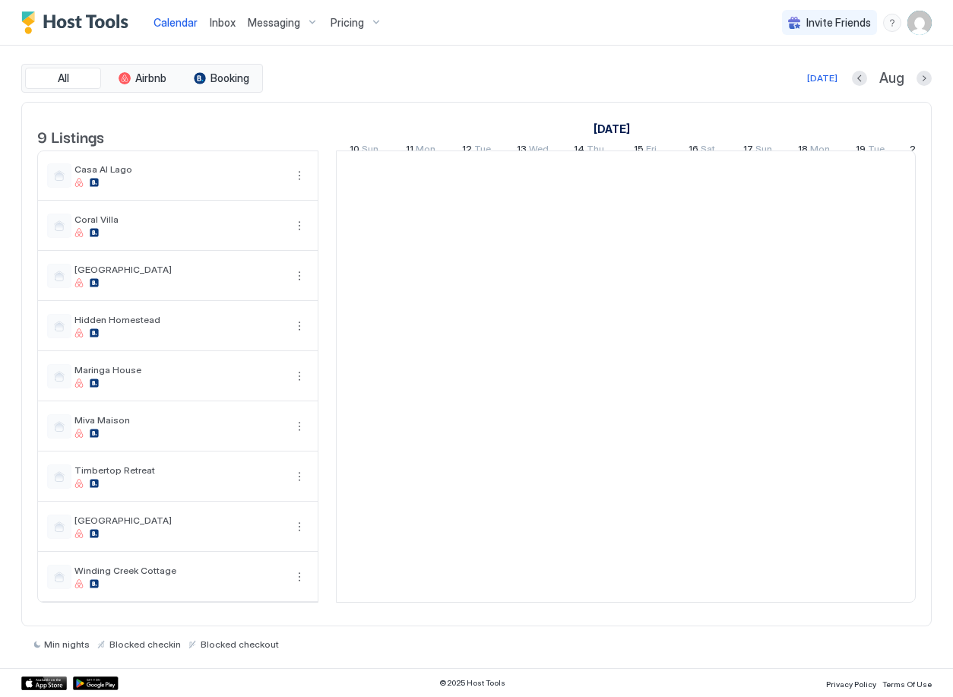
scroll to position [0, 844]
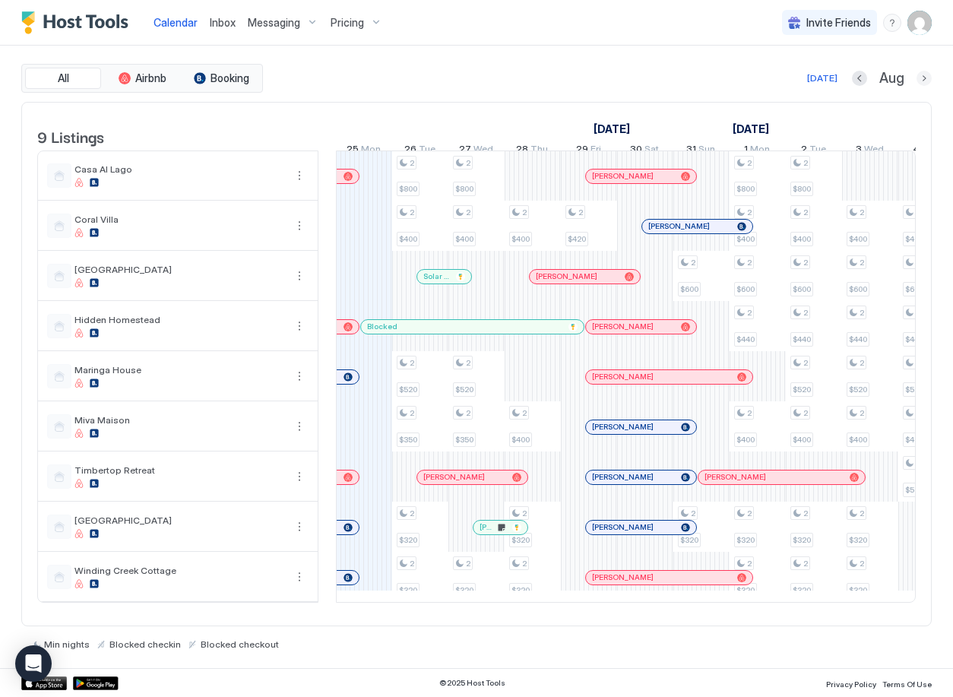
click at [921, 80] on button "Next month" at bounding box center [923, 78] width 15 height 15
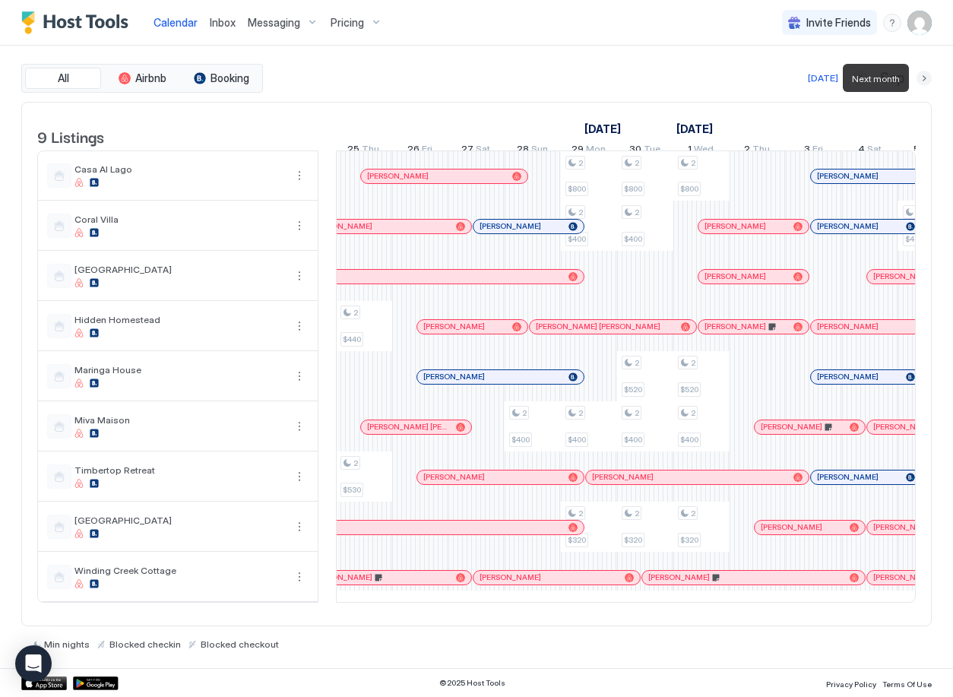
click at [921, 80] on button "Next month" at bounding box center [923, 78] width 15 height 15
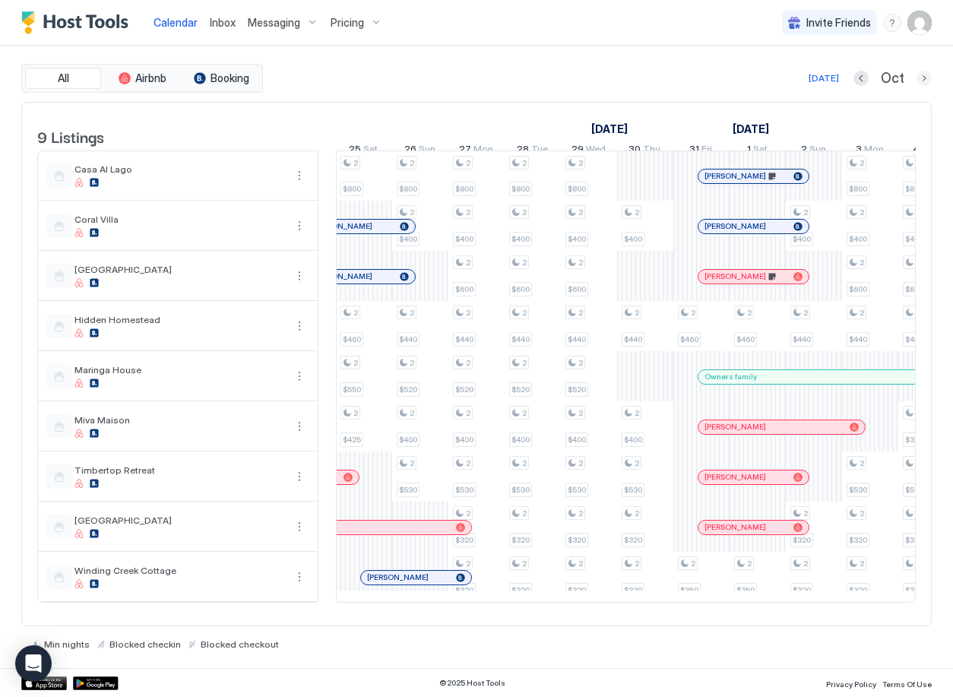
click at [922, 81] on button "Next month" at bounding box center [923, 78] width 15 height 15
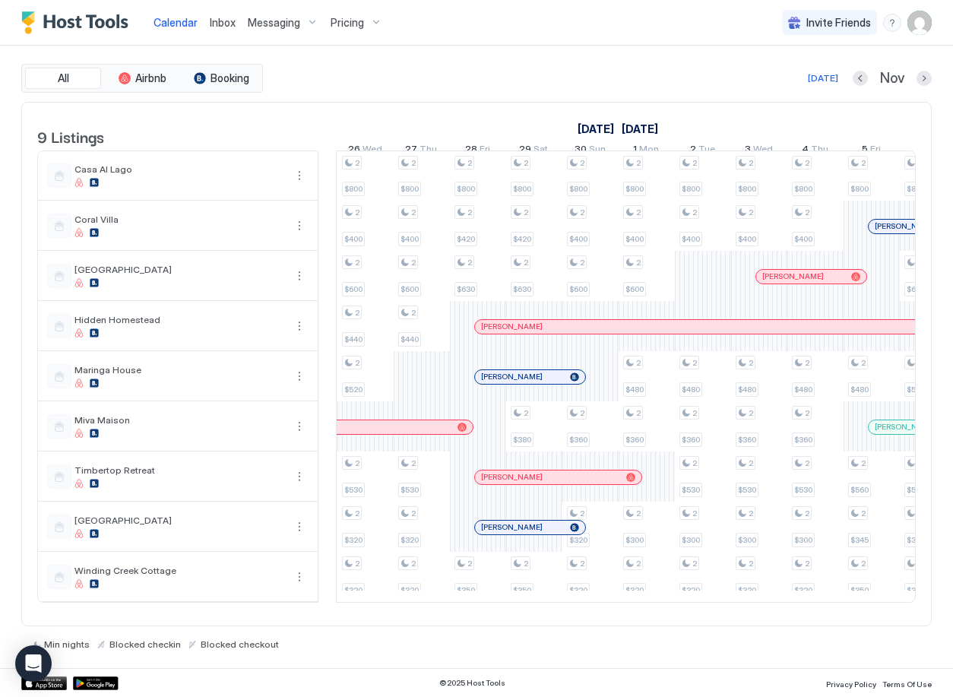
scroll to position [0, 0]
